Goal: Information Seeking & Learning: Find specific fact

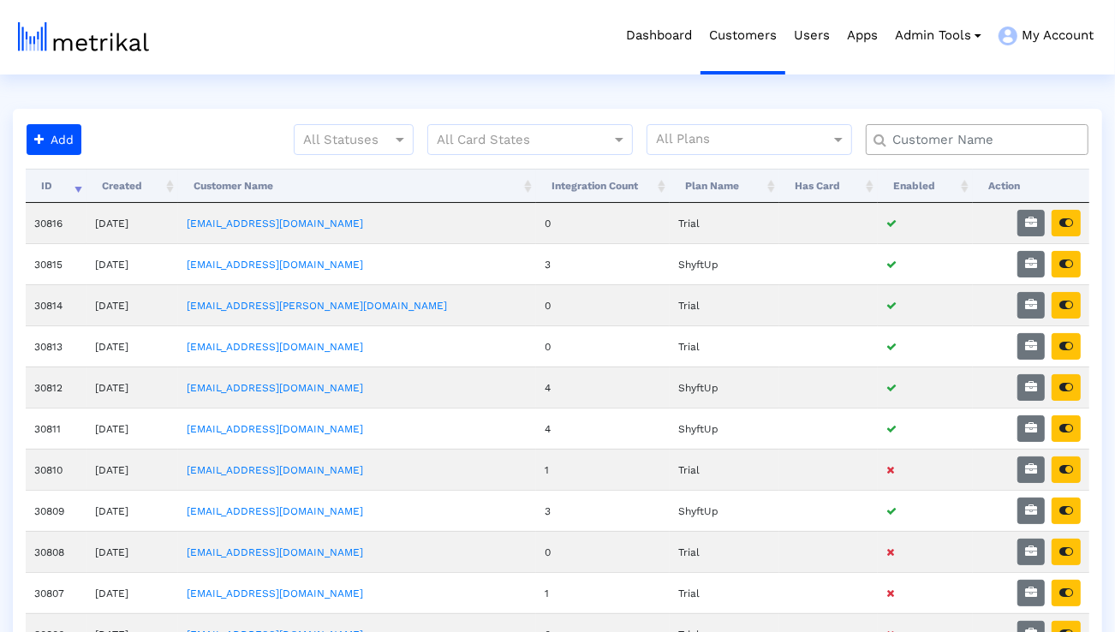
click at [916, 145] on input "text" at bounding box center [980, 140] width 201 height 18
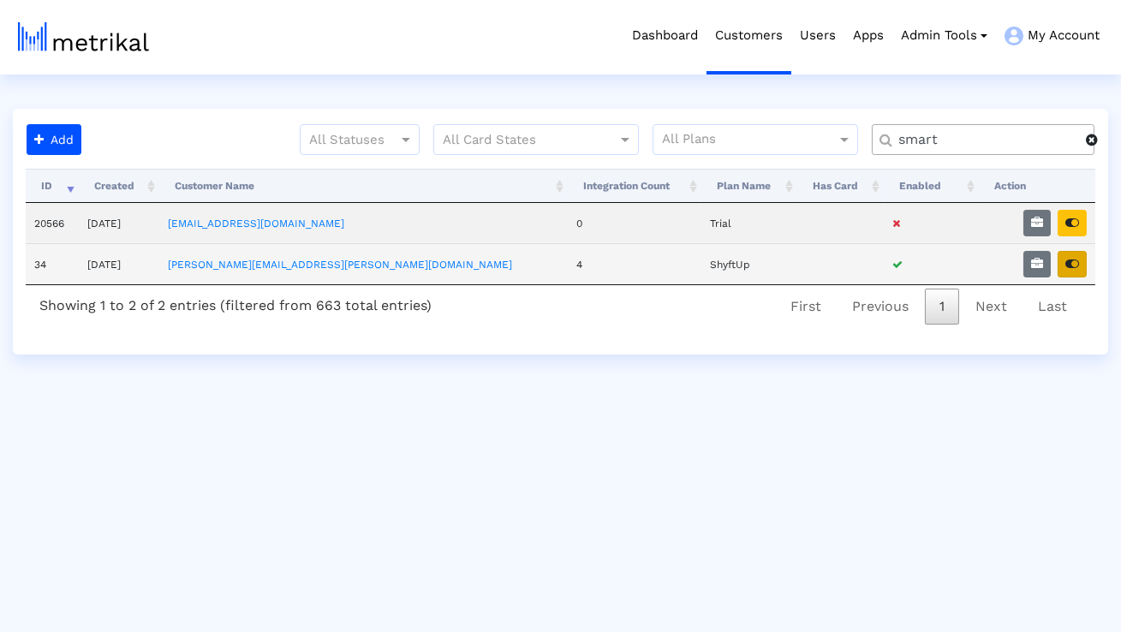
type input "smart"
click at [1068, 259] on icon "button" at bounding box center [1072, 264] width 14 height 12
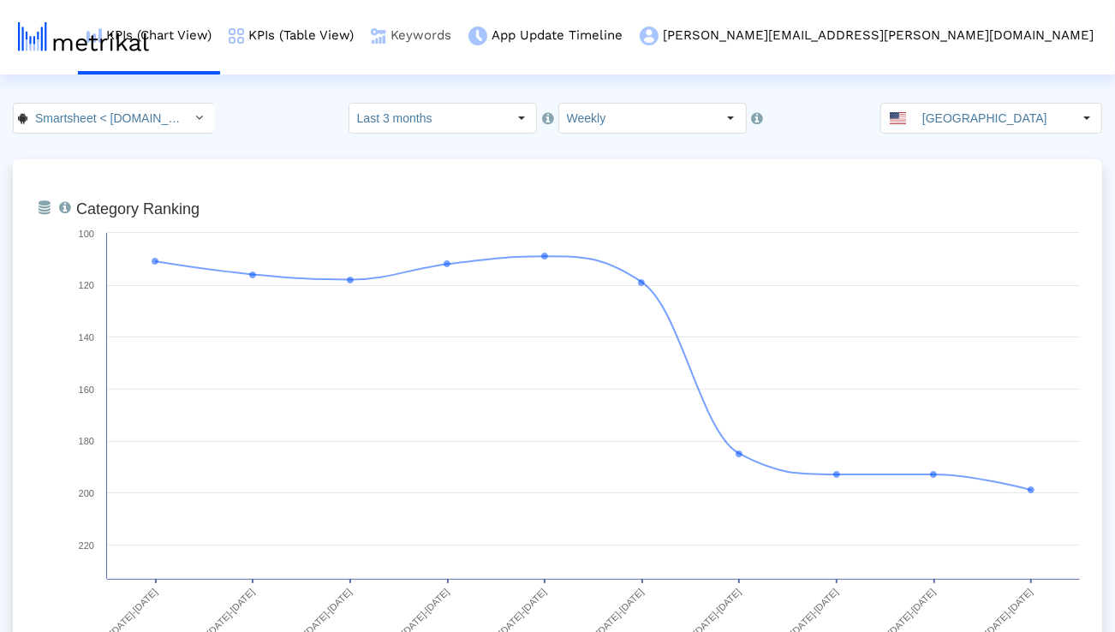
click at [460, 38] on link "Keywords" at bounding box center [411, 35] width 98 height 71
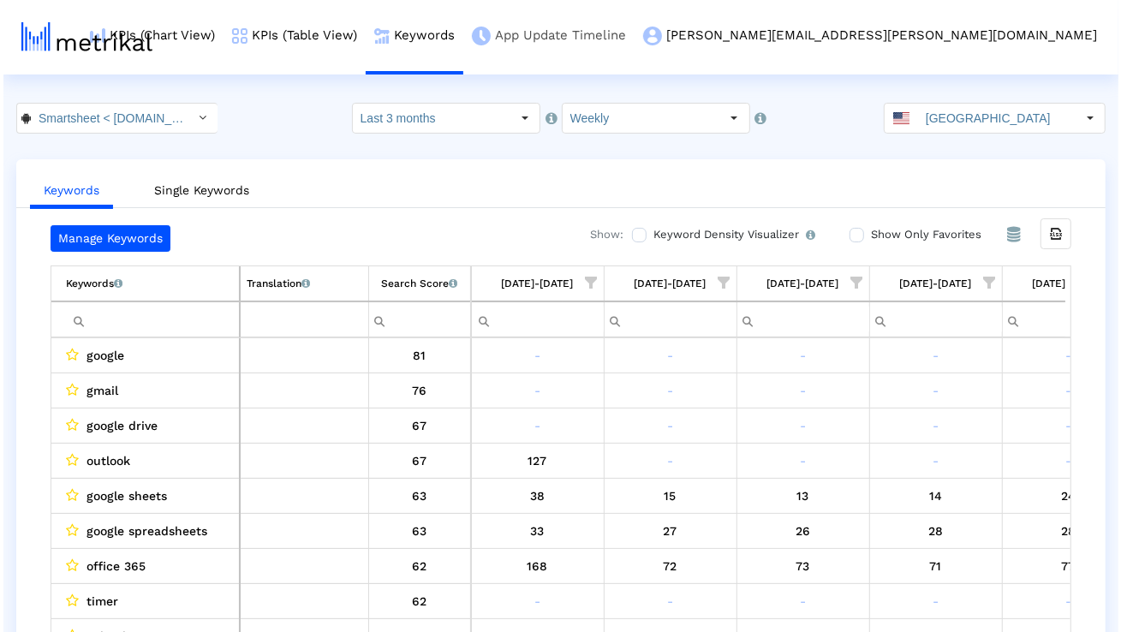
scroll to position [0, 1130]
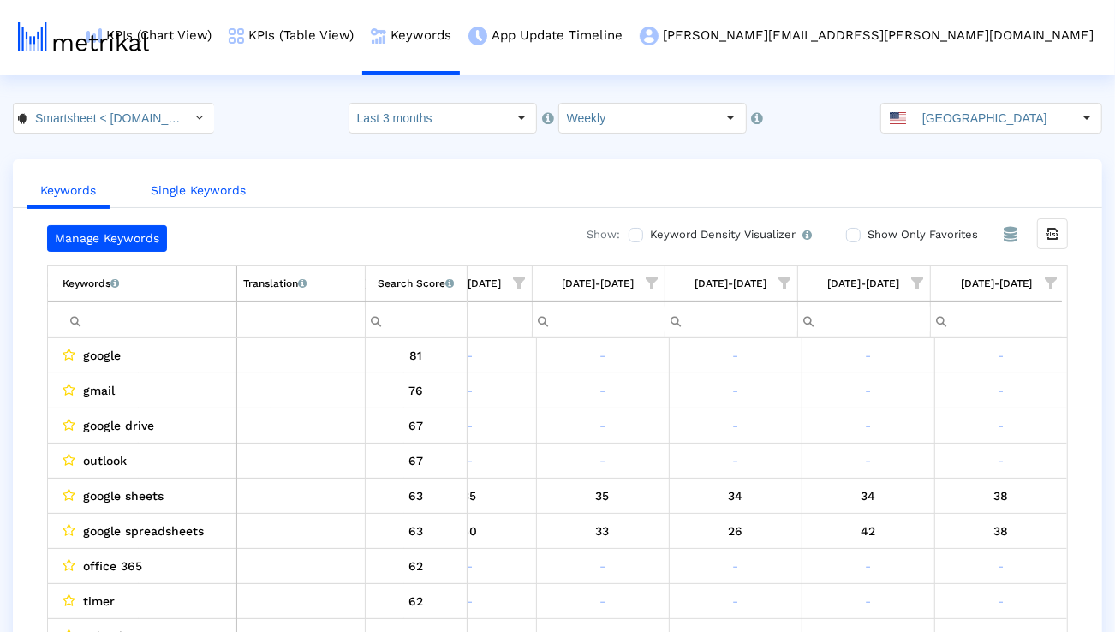
click at [207, 193] on link "Single Keywords" at bounding box center [198, 191] width 122 height 32
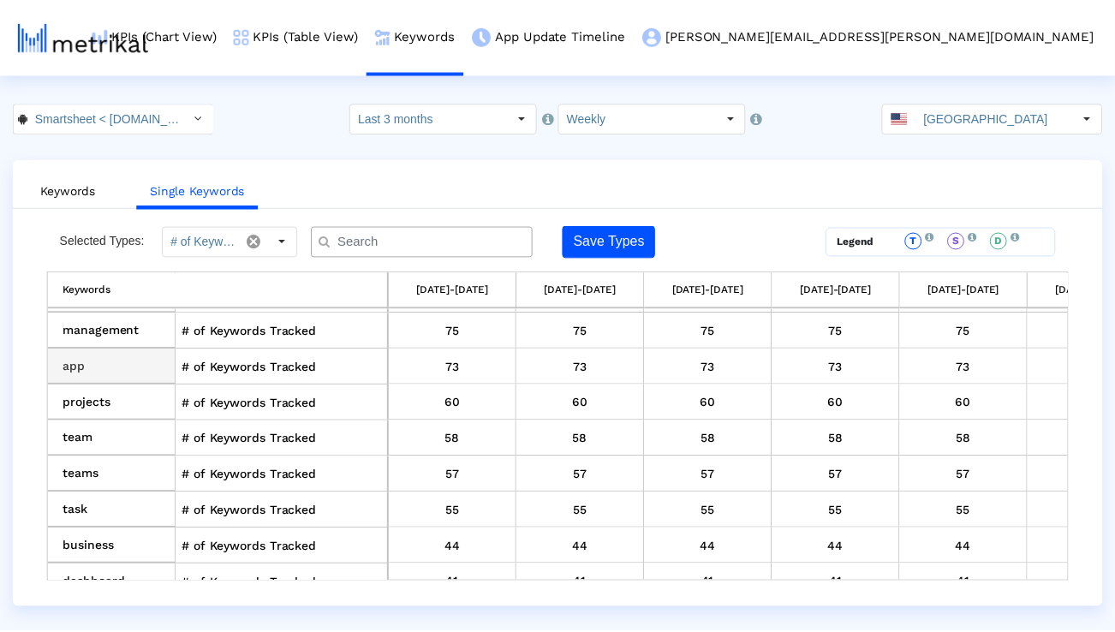
scroll to position [79, 0]
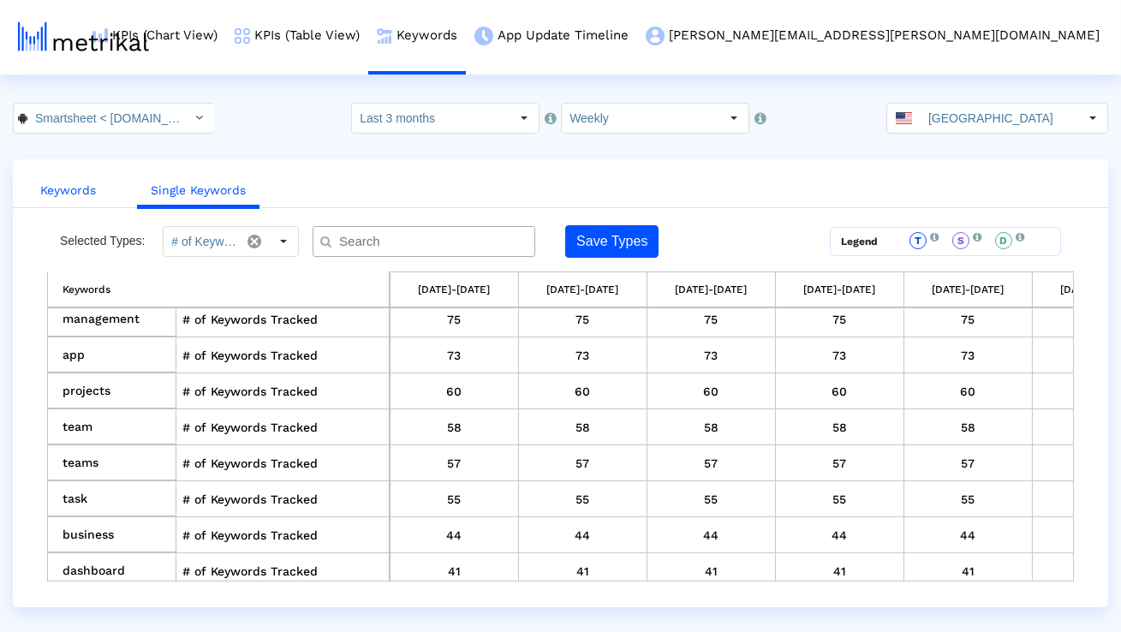
click at [77, 188] on link "Keywords" at bounding box center [68, 191] width 83 height 32
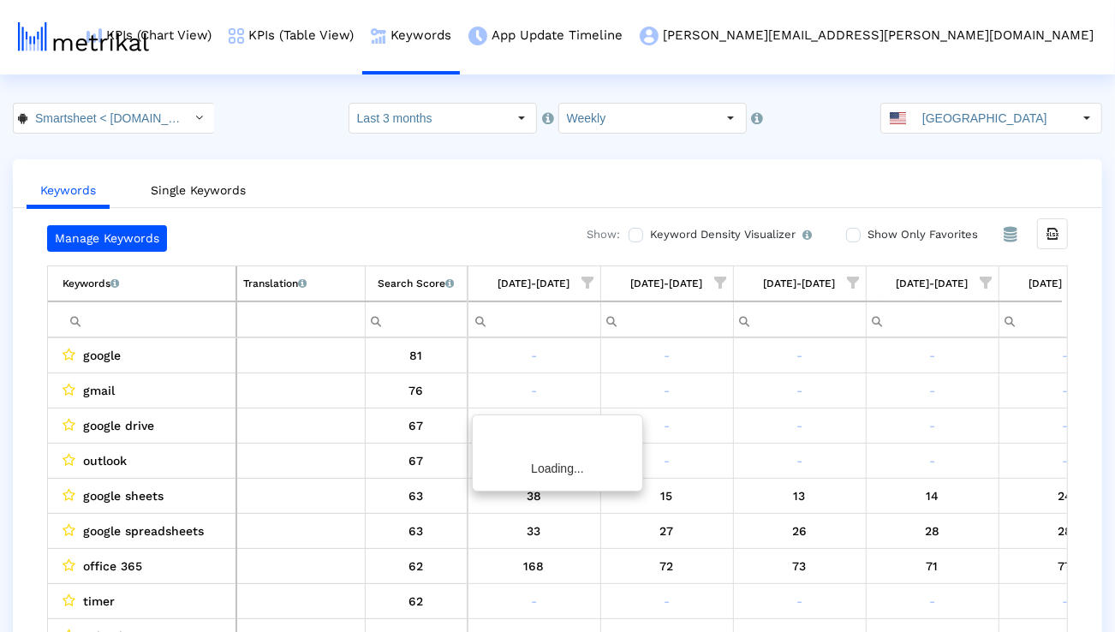
scroll to position [0, 1130]
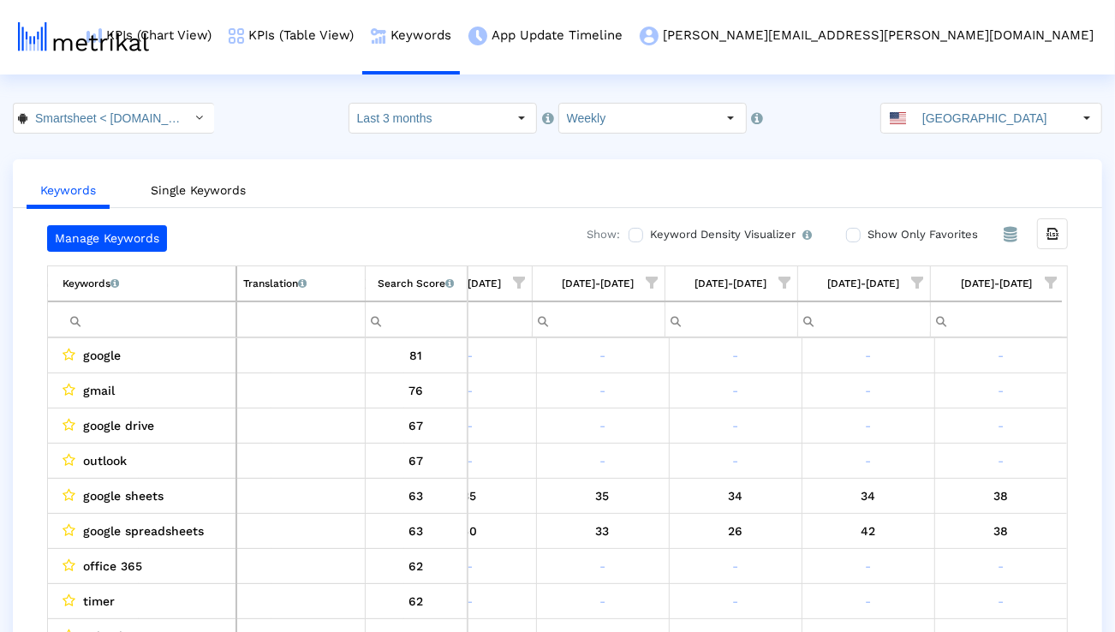
click at [182, 308] on input "Filter cell" at bounding box center [149, 320] width 173 height 28
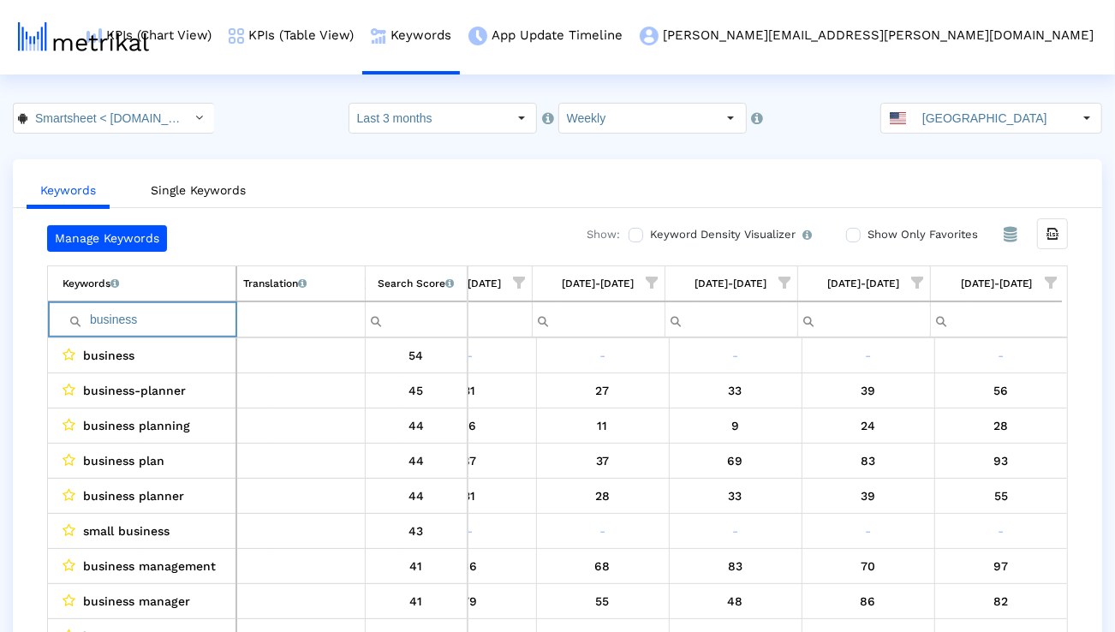
type input "business"
